Goal: Information Seeking & Learning: Learn about a topic

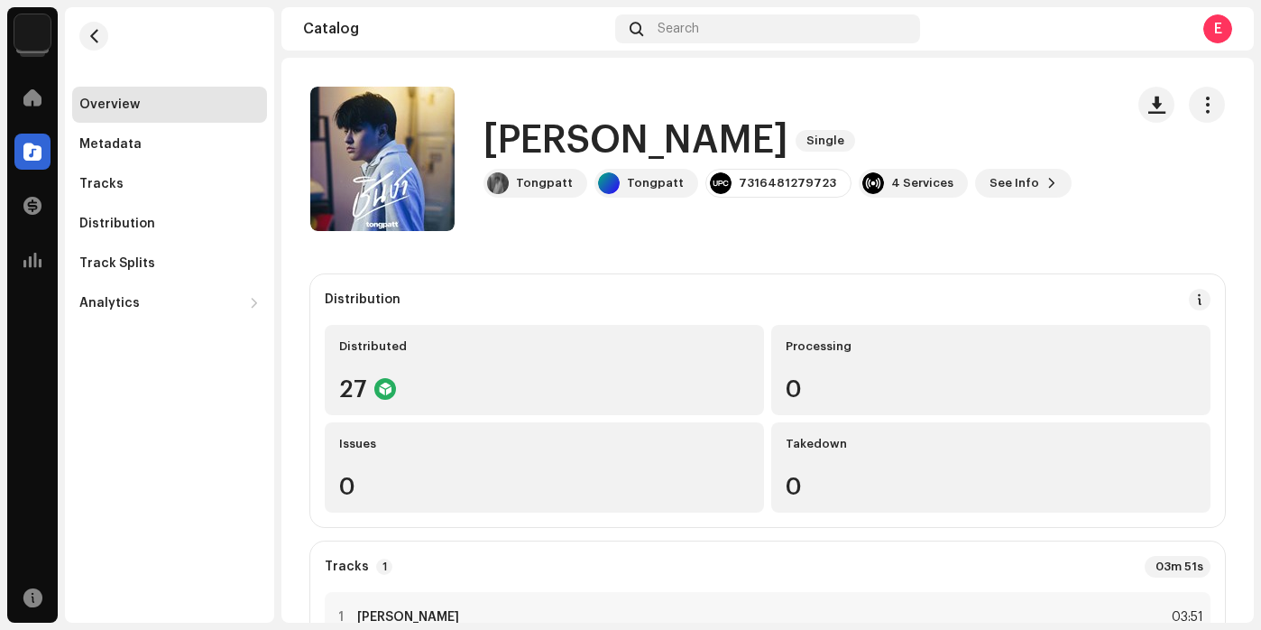
click at [739, 124] on div "ชินชา Single" at bounding box center [778, 140] width 588 height 41
click at [35, 41] on img at bounding box center [32, 32] width 36 height 36
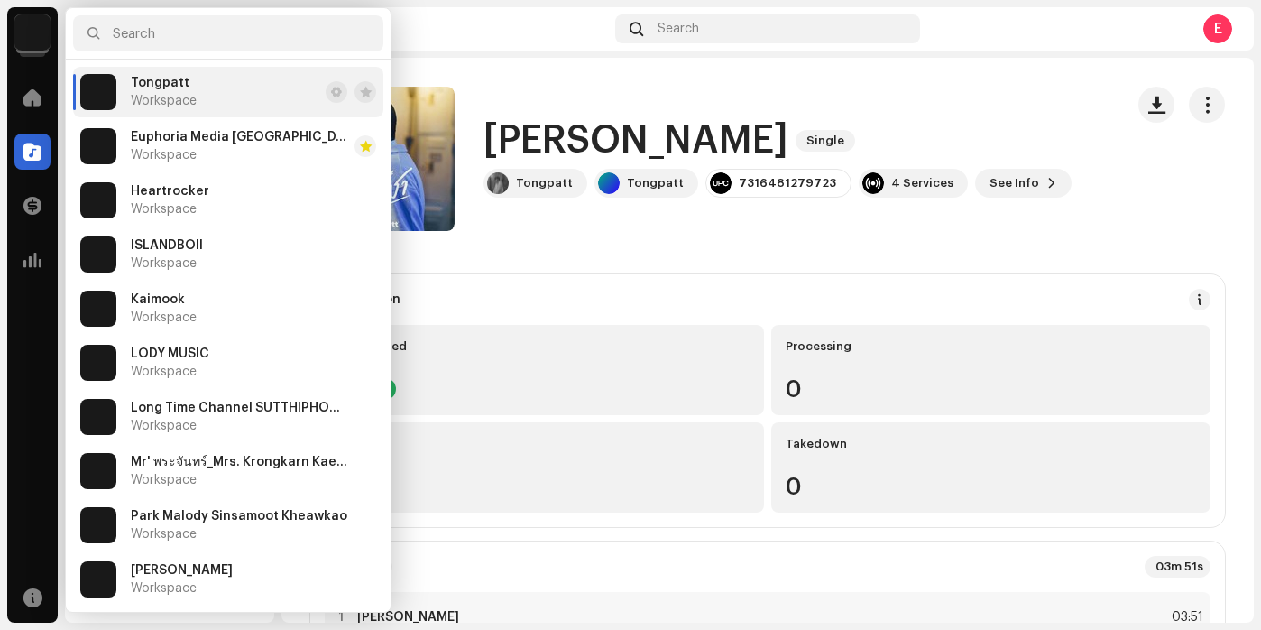
click at [680, 566] on div "Tracks 1 03m 51s" at bounding box center [768, 567] width 886 height 22
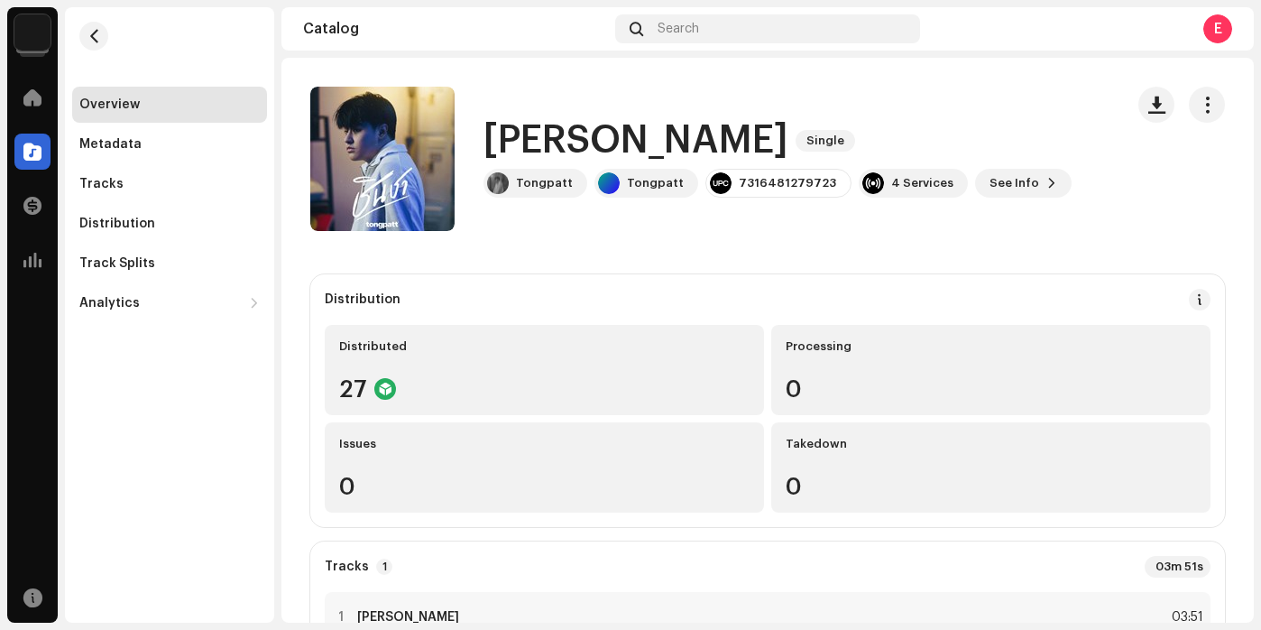
click at [768, 107] on div "ชินชา Single Tongpatt Tongpatt 7316481279723 4 Services See Info" at bounding box center [709, 159] width 799 height 144
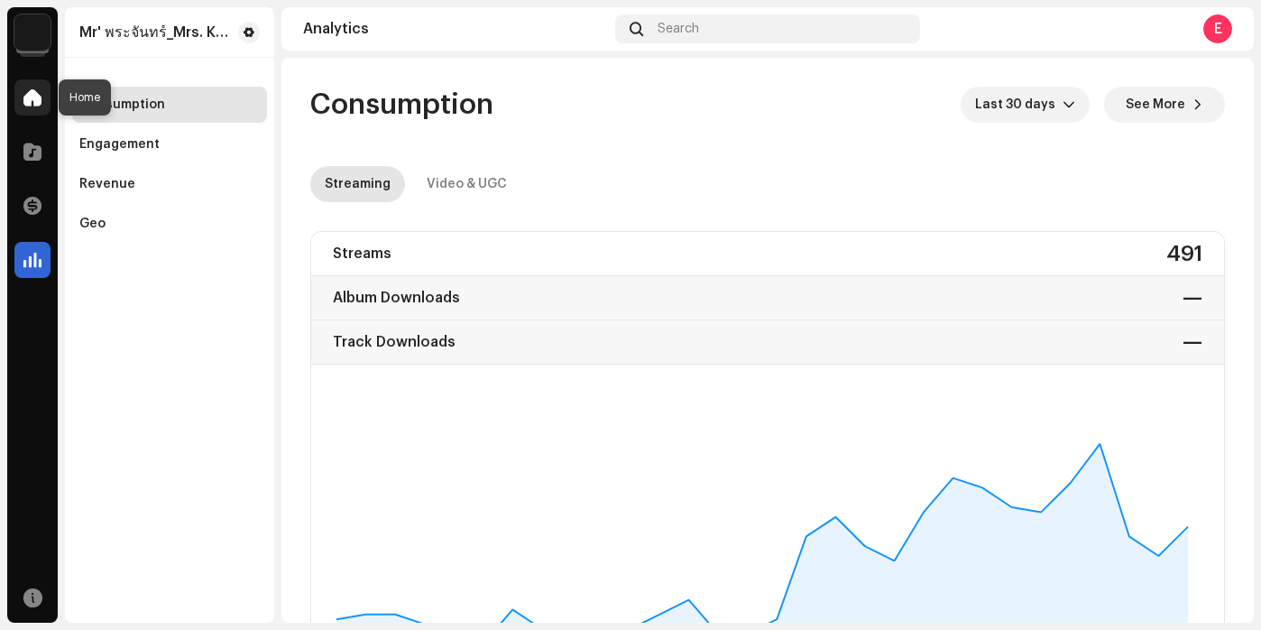
click at [31, 97] on span at bounding box center [32, 97] width 18 height 14
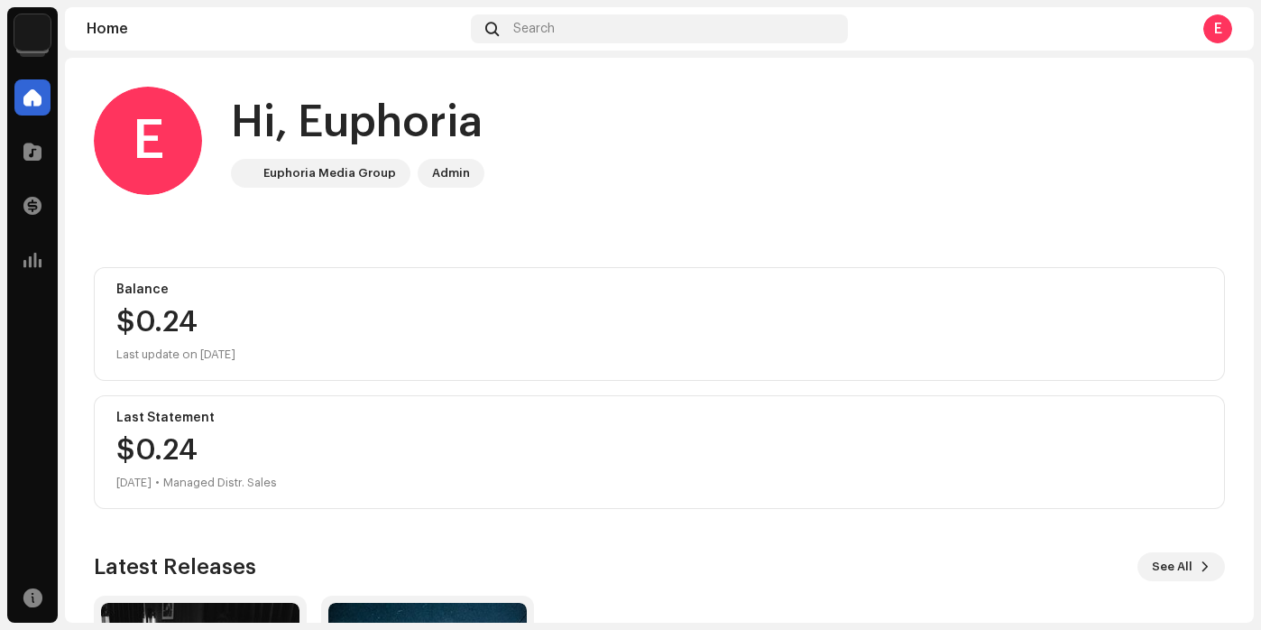
click at [32, 36] on img at bounding box center [32, 32] width 36 height 36
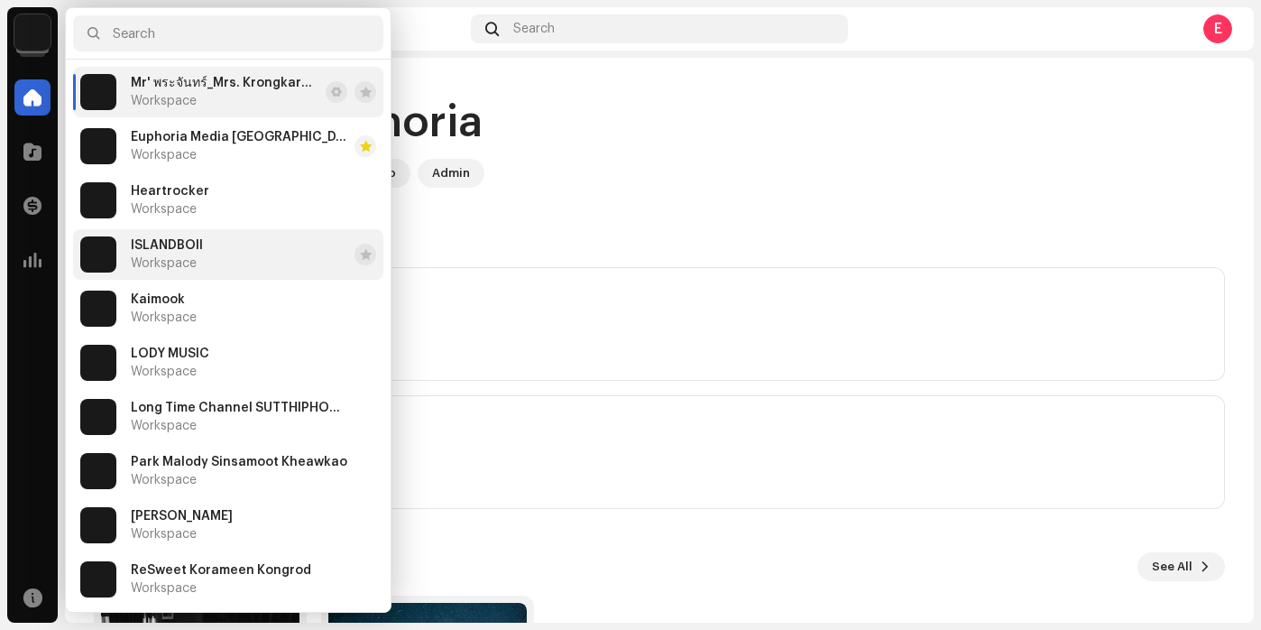
click at [194, 245] on span "ISLANDBOII" at bounding box center [167, 245] width 72 height 14
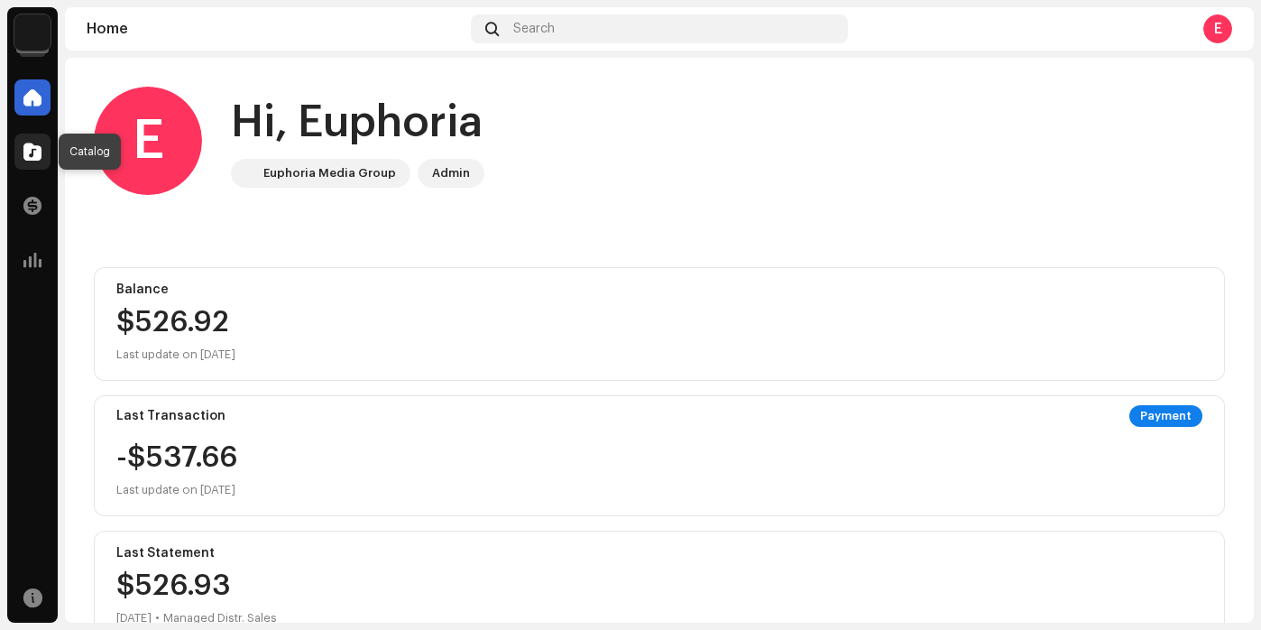
click at [32, 154] on span at bounding box center [32, 151] width 18 height 14
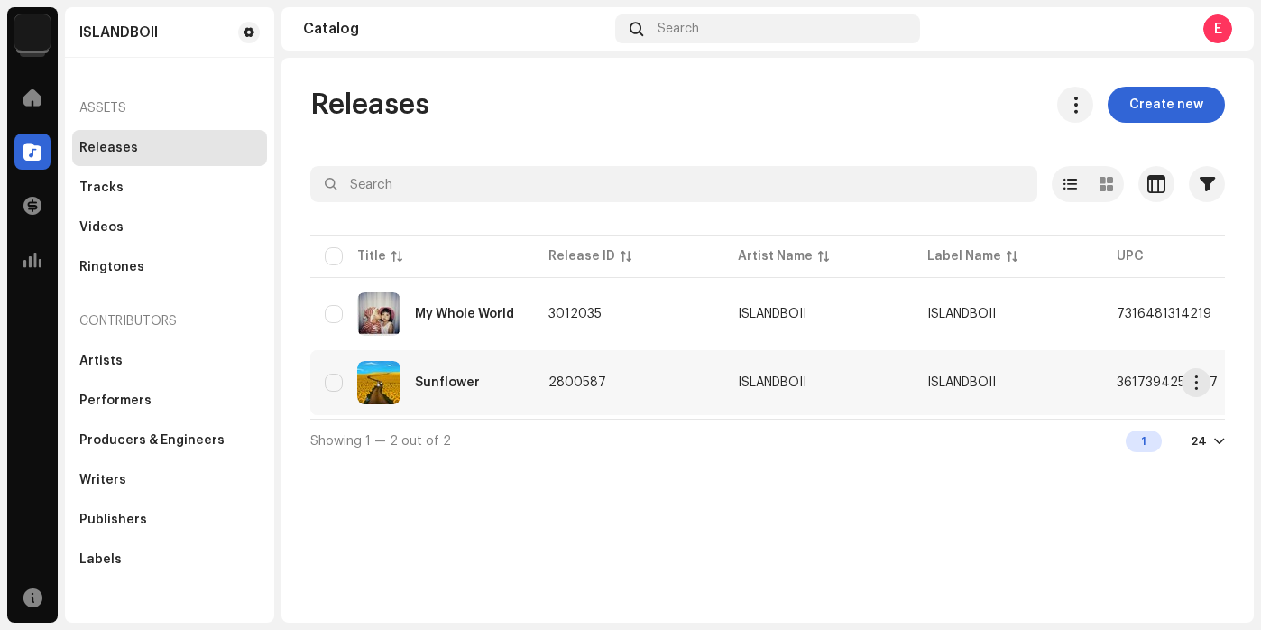
click at [683, 396] on td "2800587" at bounding box center [628, 382] width 189 height 65
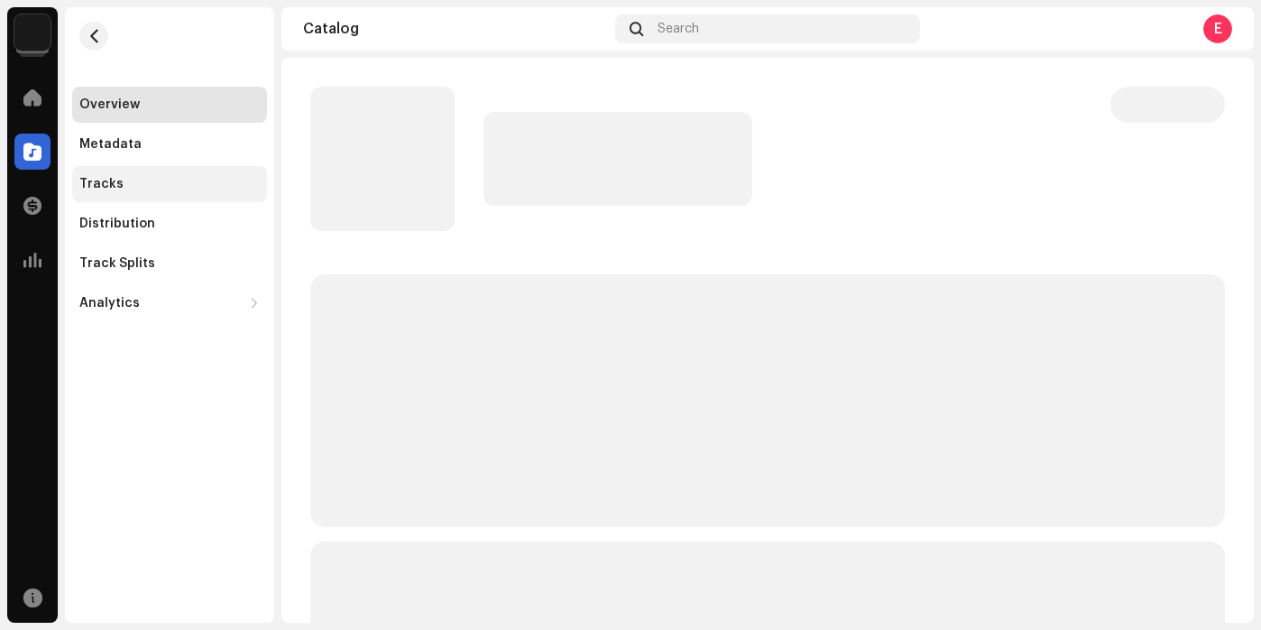
click at [172, 188] on div "Tracks" at bounding box center [169, 184] width 180 height 14
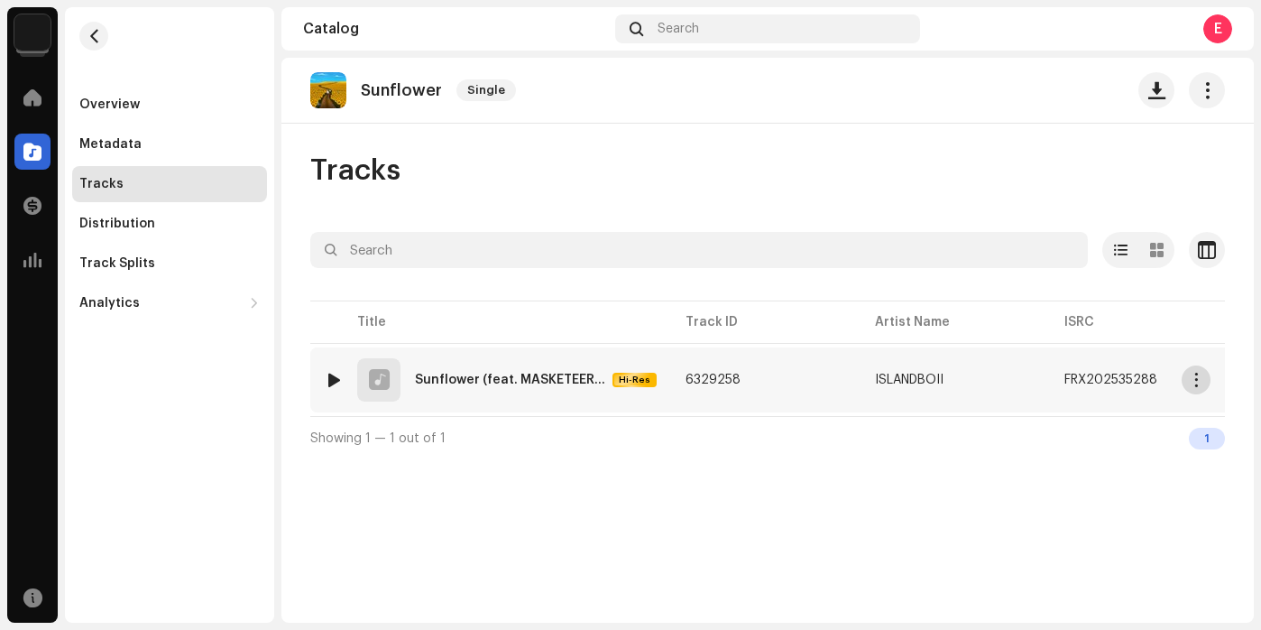
click at [1194, 381] on span "button" at bounding box center [1197, 380] width 14 height 14
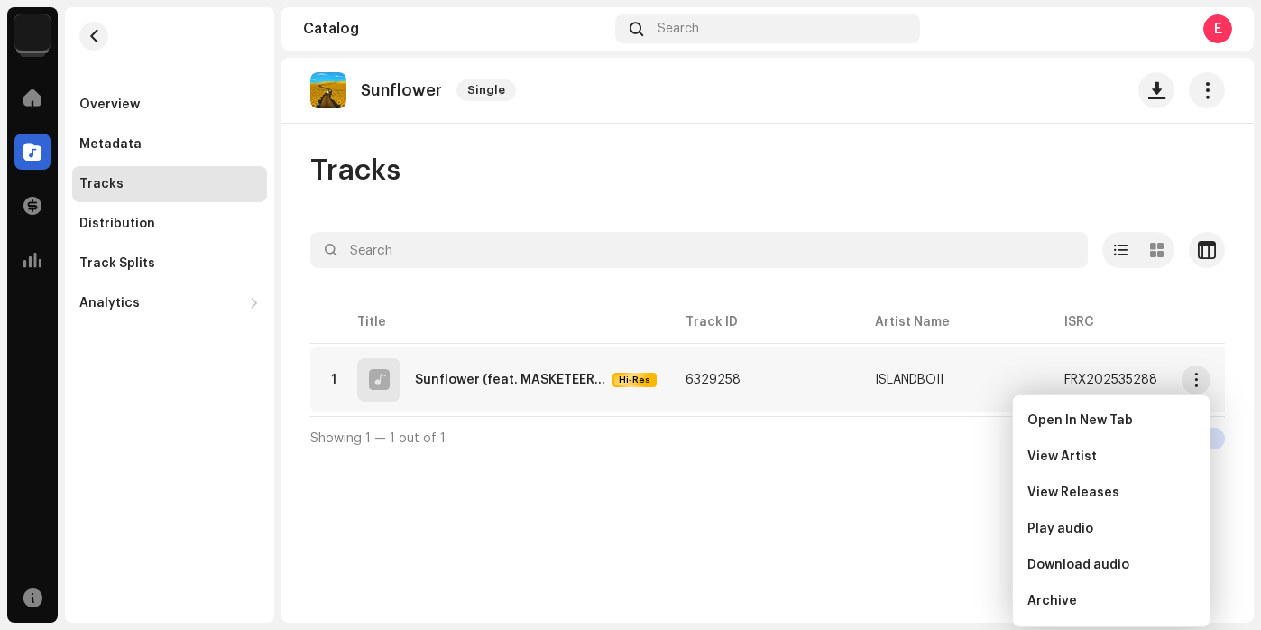
click at [857, 466] on div "Sunflower Single Tracks Selected 0 Options Filters Distribution status In progr…" at bounding box center [767, 340] width 972 height 565
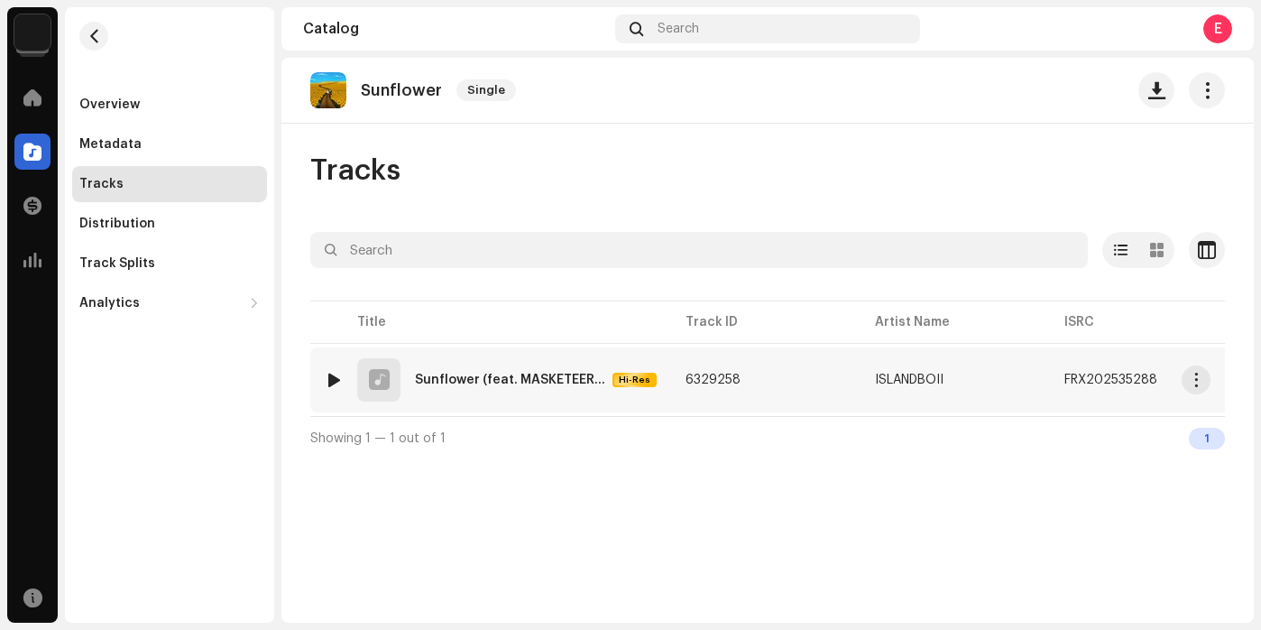
click at [794, 392] on td "6329258" at bounding box center [765, 379] width 189 height 65
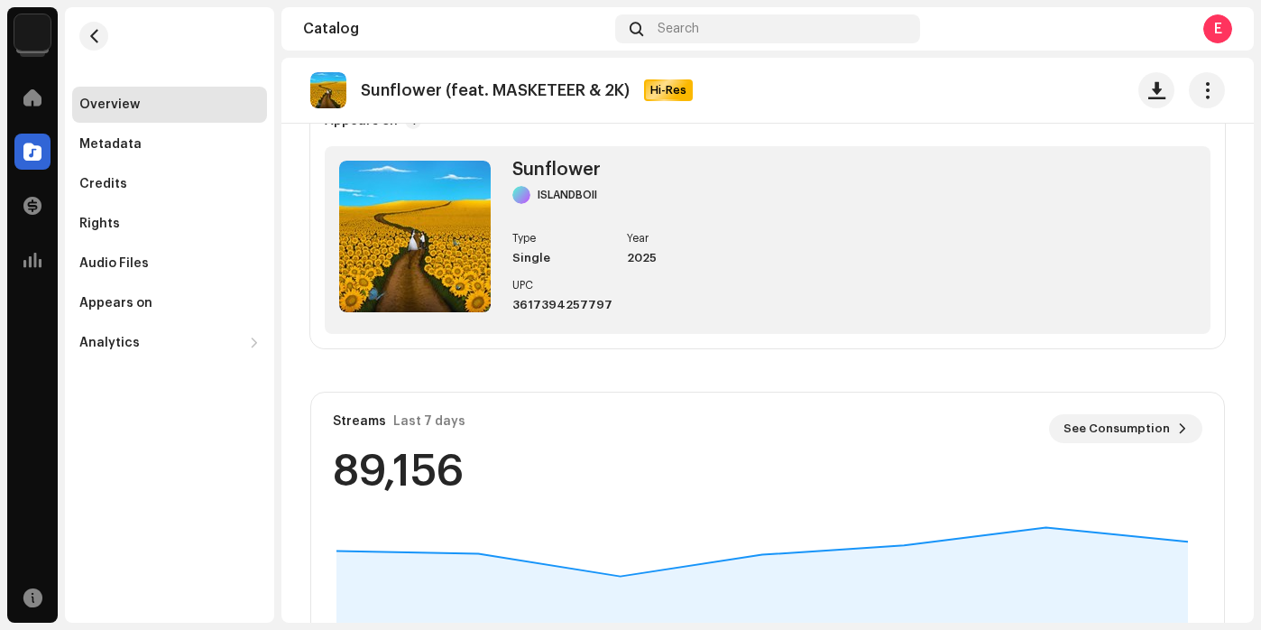
scroll to position [666, 0]
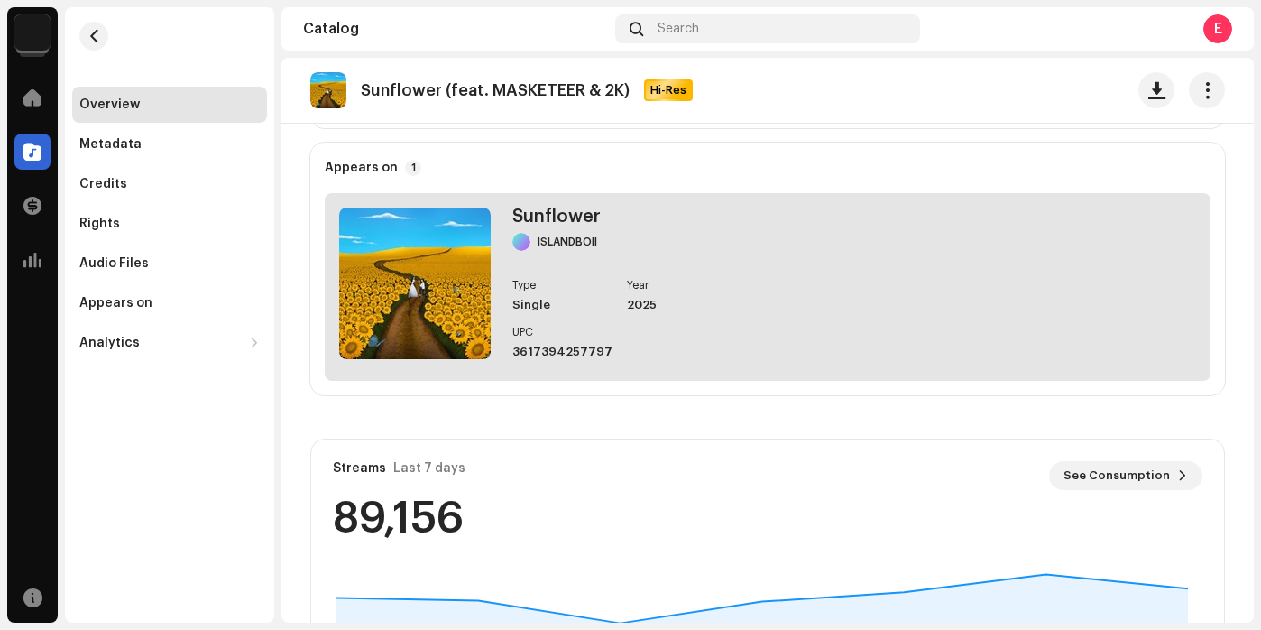
click at [731, 299] on div "Sunflower ISLANDBOII Type Single Year 2025 UPC 3617394257797" at bounding box center [768, 287] width 886 height 188
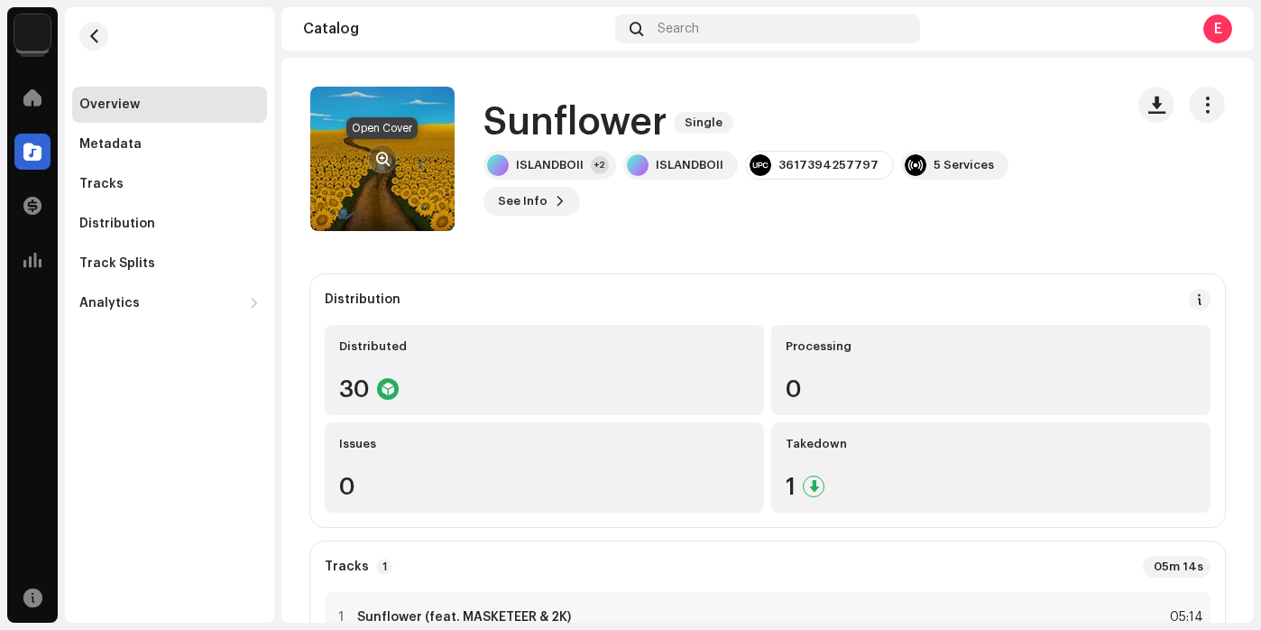
click at [383, 164] on span "button" at bounding box center [383, 159] width 14 height 14
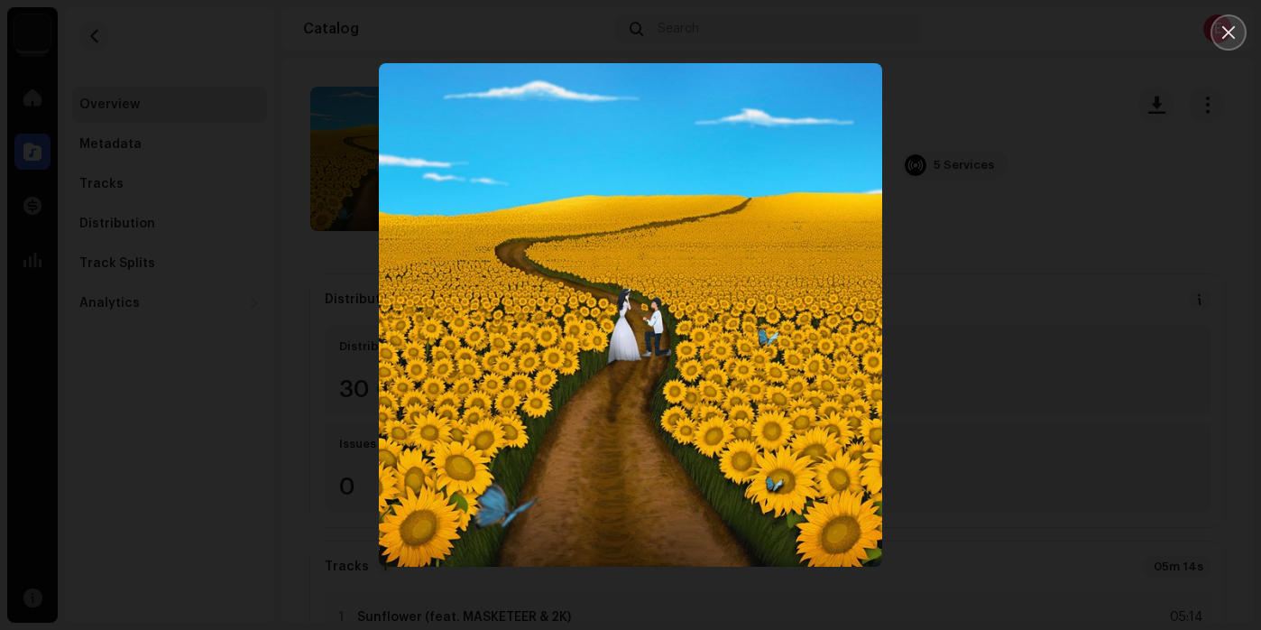
click at [1229, 30] on icon "Close" at bounding box center [1229, 32] width 16 height 16
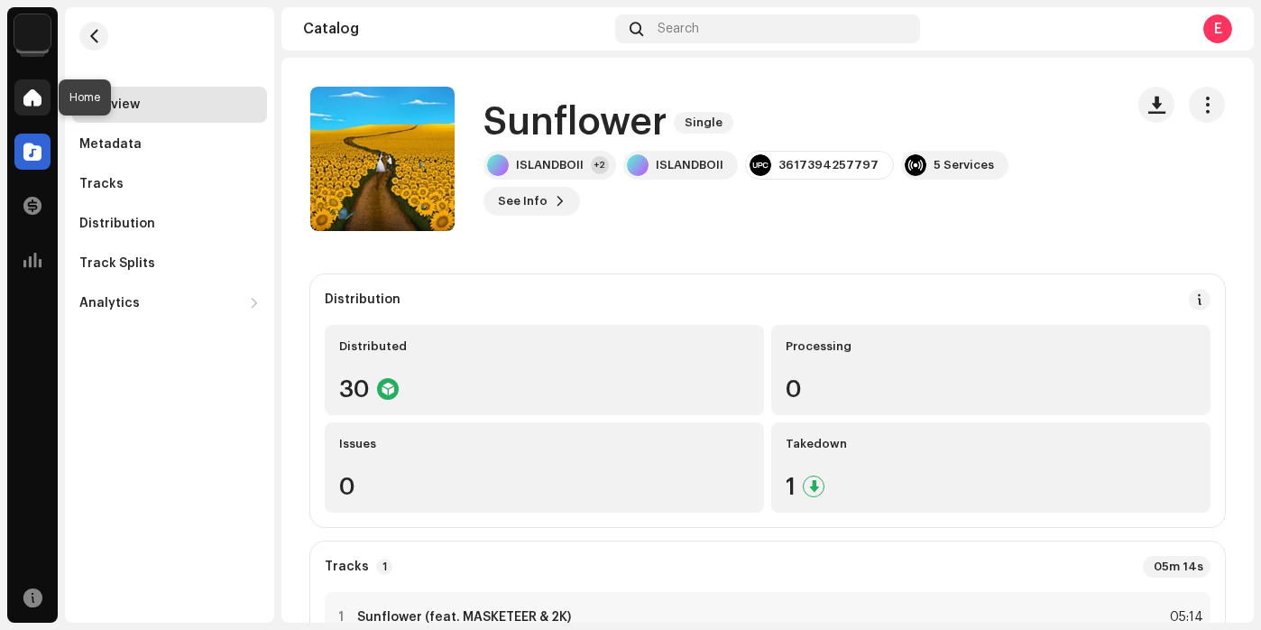
click at [32, 97] on span at bounding box center [32, 97] width 18 height 14
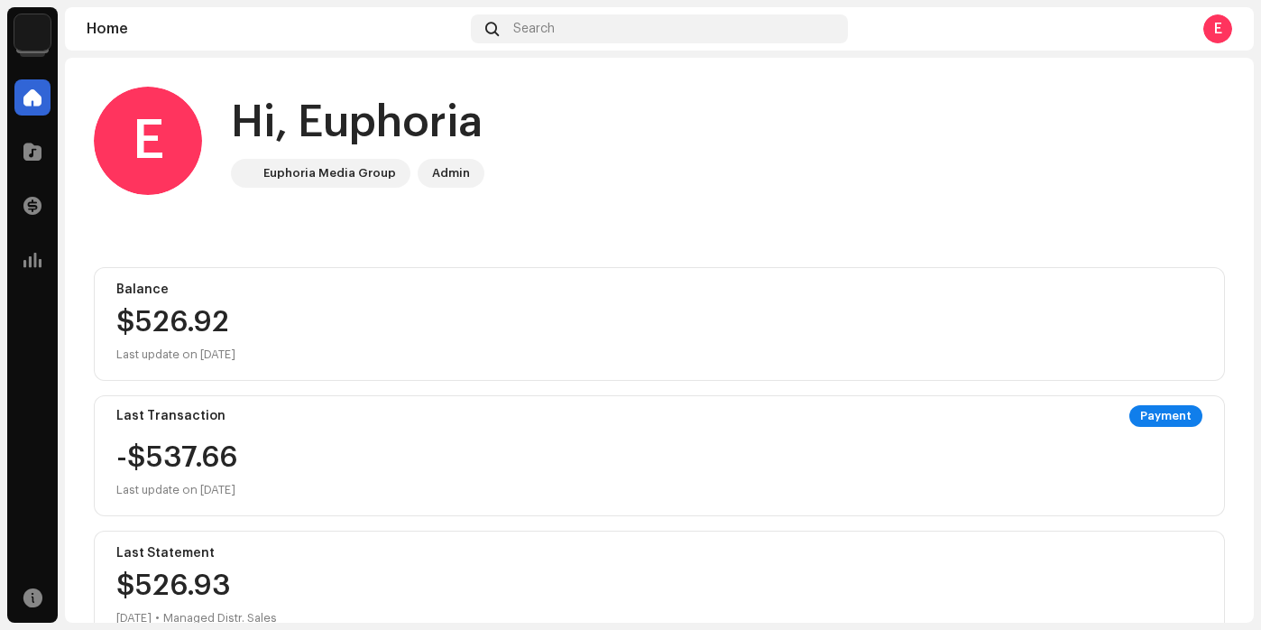
click at [34, 39] on img at bounding box center [32, 32] width 36 height 36
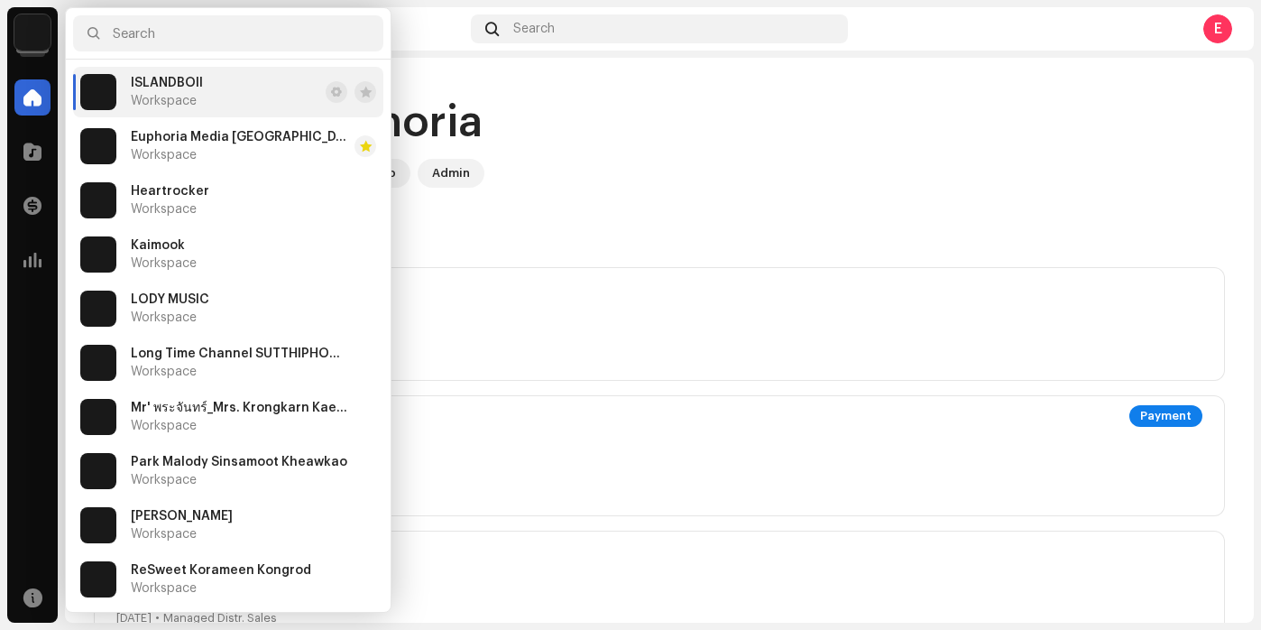
click at [563, 242] on div "E Hi, Euphoria Euphoria Media Group Admin Balance $526.92 Last update on Oct 9,…" at bounding box center [659, 539] width 1131 height 962
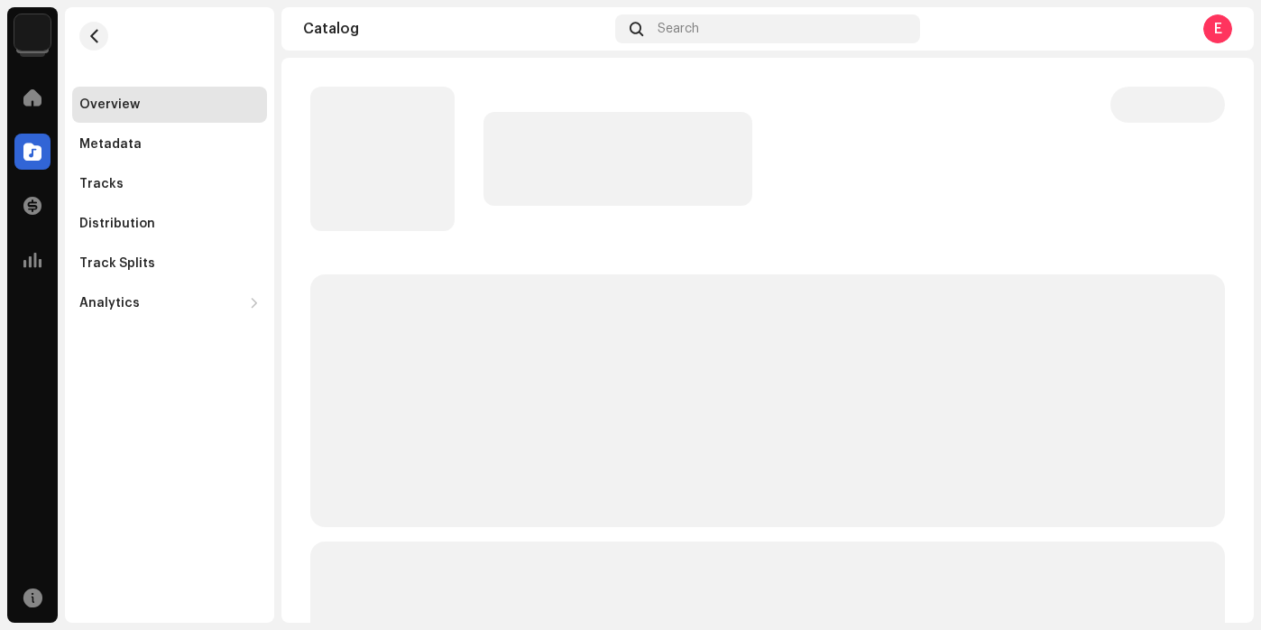
click at [34, 43] on img at bounding box center [32, 32] width 36 height 36
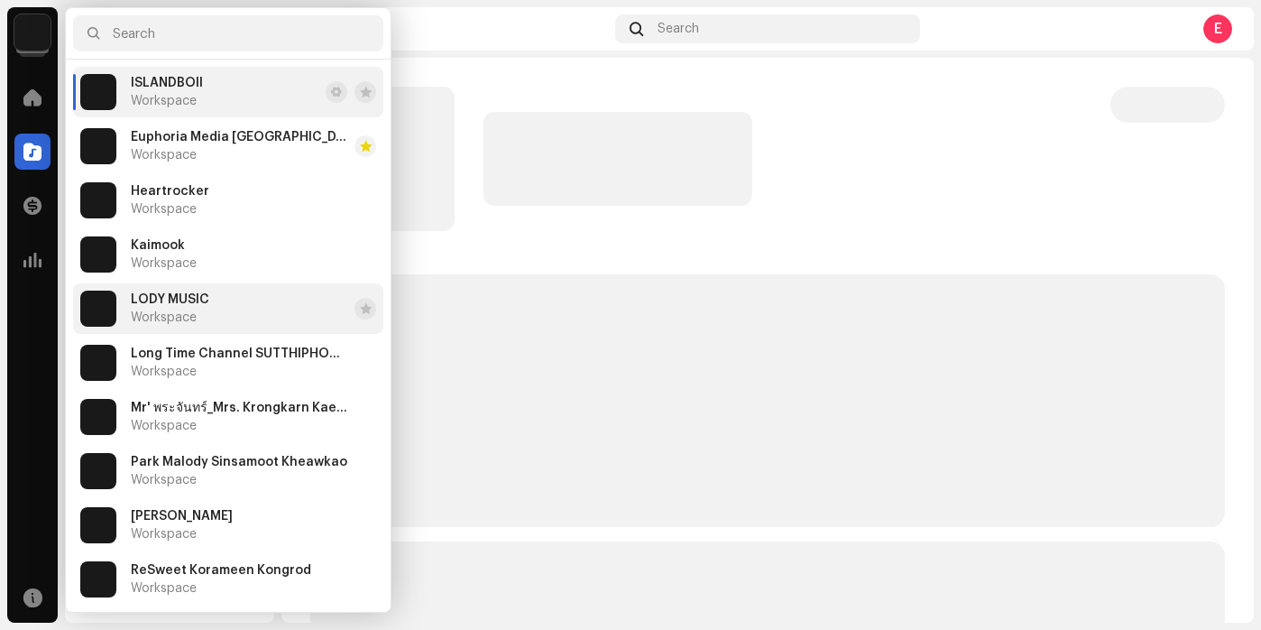
scroll to position [379, 0]
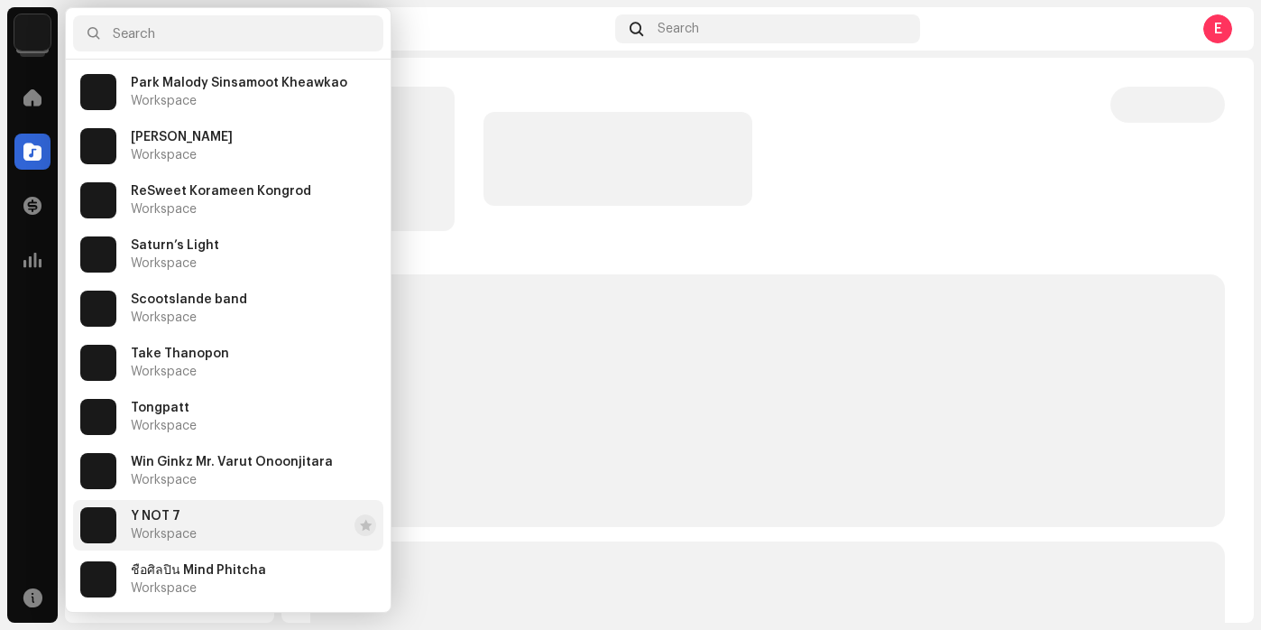
click at [175, 516] on span "Y NOT 7" at bounding box center [156, 516] width 50 height 14
